Goal: Task Accomplishment & Management: Use online tool/utility

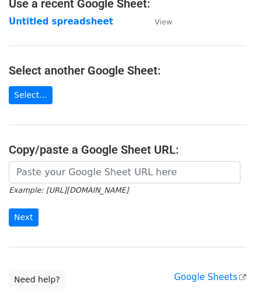
scroll to position [117, 0]
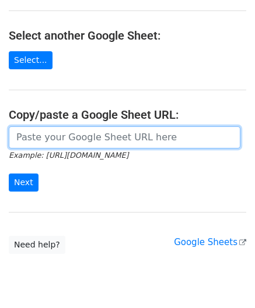
click at [62, 134] on input "url" at bounding box center [124, 137] width 231 height 22
paste input "[URL][DOMAIN_NAME]"
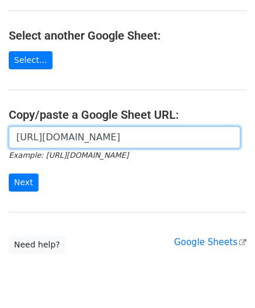
scroll to position [0, 246]
type input "[URL][DOMAIN_NAME]"
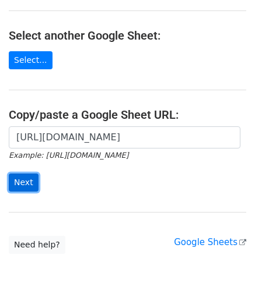
click at [24, 184] on input "Next" at bounding box center [24, 183] width 30 height 18
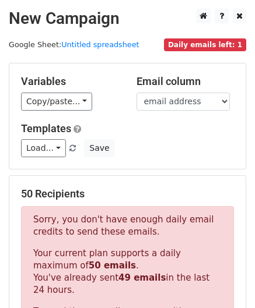
scroll to position [393, 0]
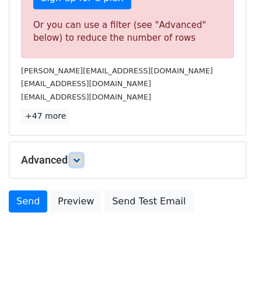
click at [77, 159] on icon at bounding box center [76, 160] width 7 height 7
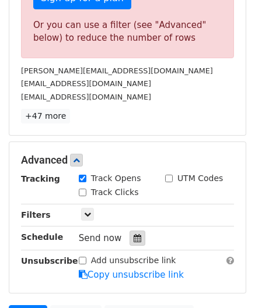
click at [133, 234] on icon at bounding box center [137, 238] width 8 height 8
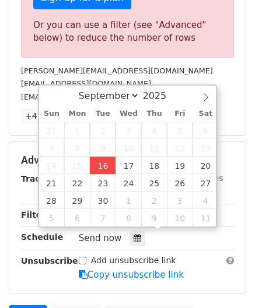
type input "[DATE] 12:00"
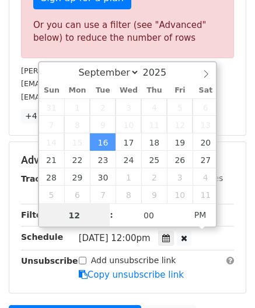
scroll to position [0, 0]
paste input "Hour"
type input "1"
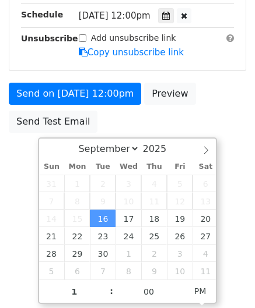
type input "[DATE] 13:00"
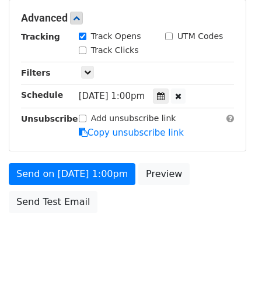
scroll to position [535, 0]
